Goal: Task Accomplishment & Management: Manage account settings

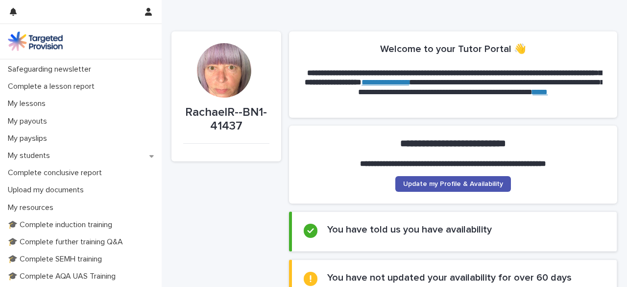
scroll to position [99, 0]
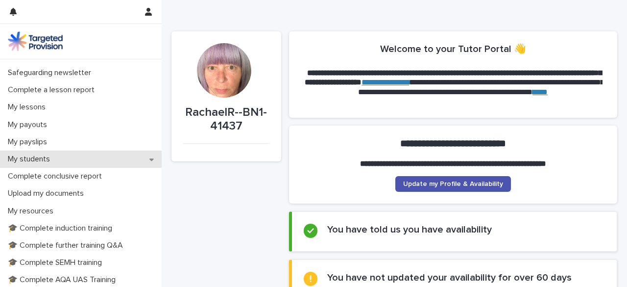
click at [150, 161] on icon at bounding box center [152, 159] width 4 height 7
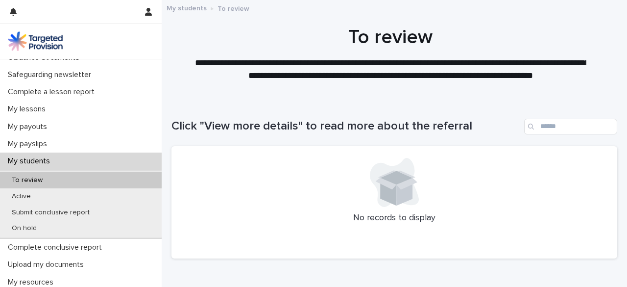
scroll to position [101, 0]
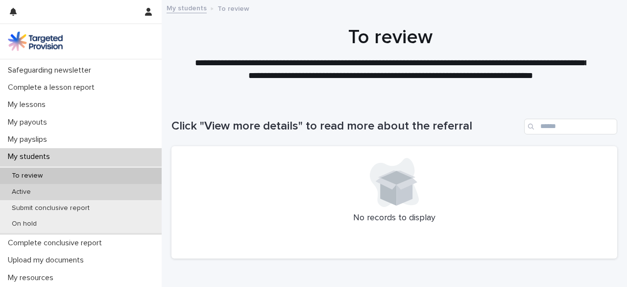
click at [37, 192] on p "Active" at bounding box center [21, 192] width 35 height 8
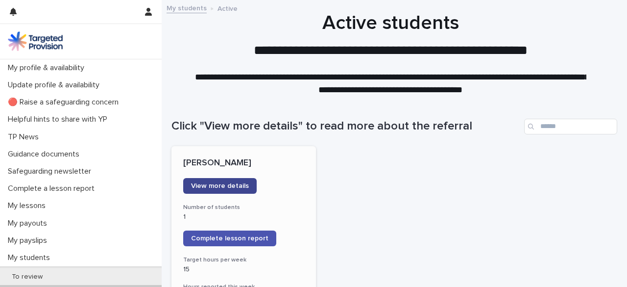
click at [218, 190] on link "View more details" at bounding box center [220, 186] width 74 height 16
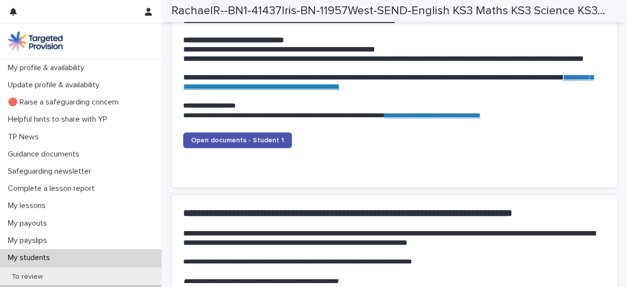
scroll to position [1016, 0]
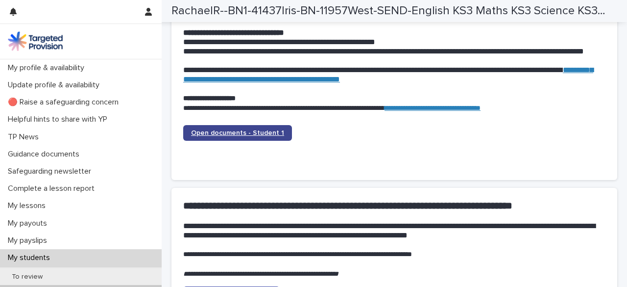
click at [264, 132] on span "Open documents - Student 1" at bounding box center [237, 132] width 93 height 7
click at [251, 133] on span "Open documents - Student 1" at bounding box center [237, 132] width 93 height 7
